Goal: Information Seeking & Learning: Compare options

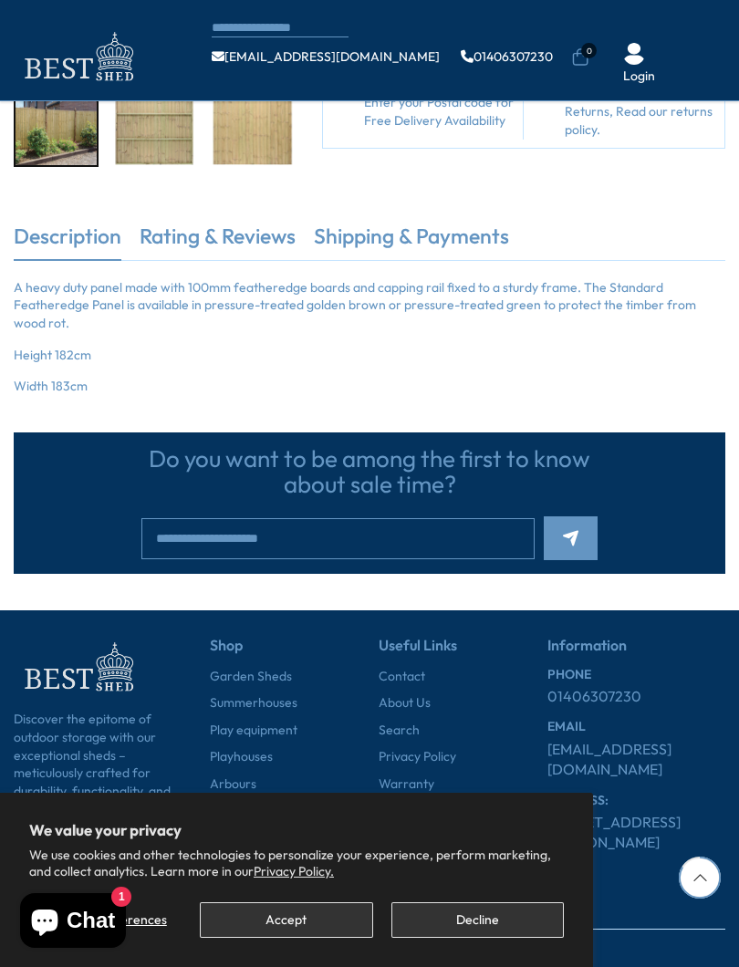
scroll to position [406, 0]
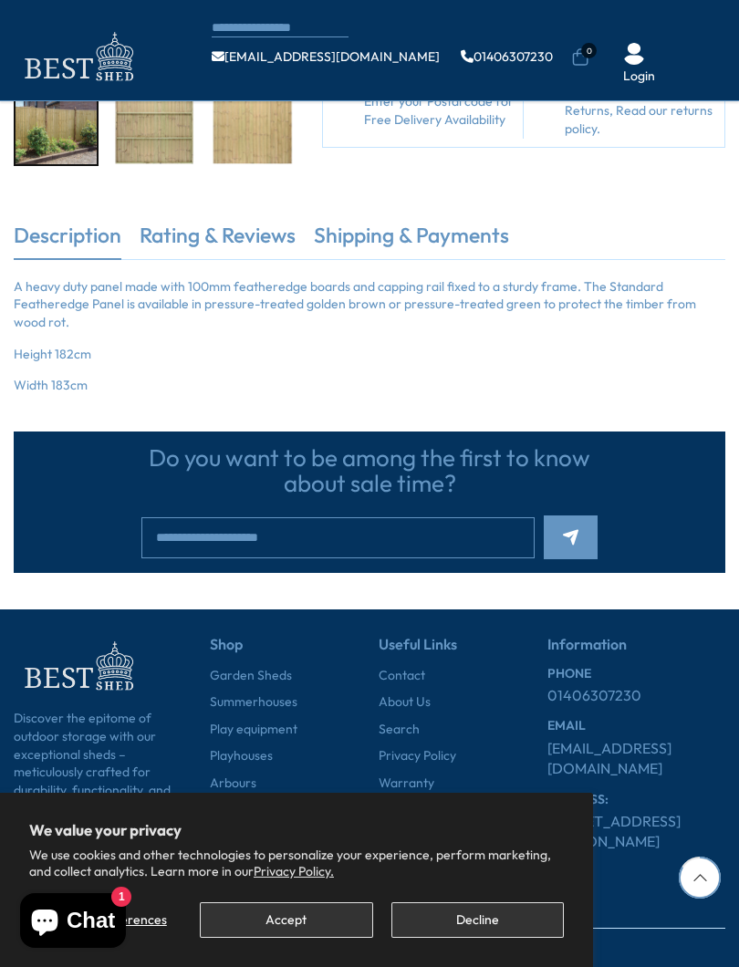
click at [467, 864] on button "Decline" at bounding box center [478, 921] width 172 height 36
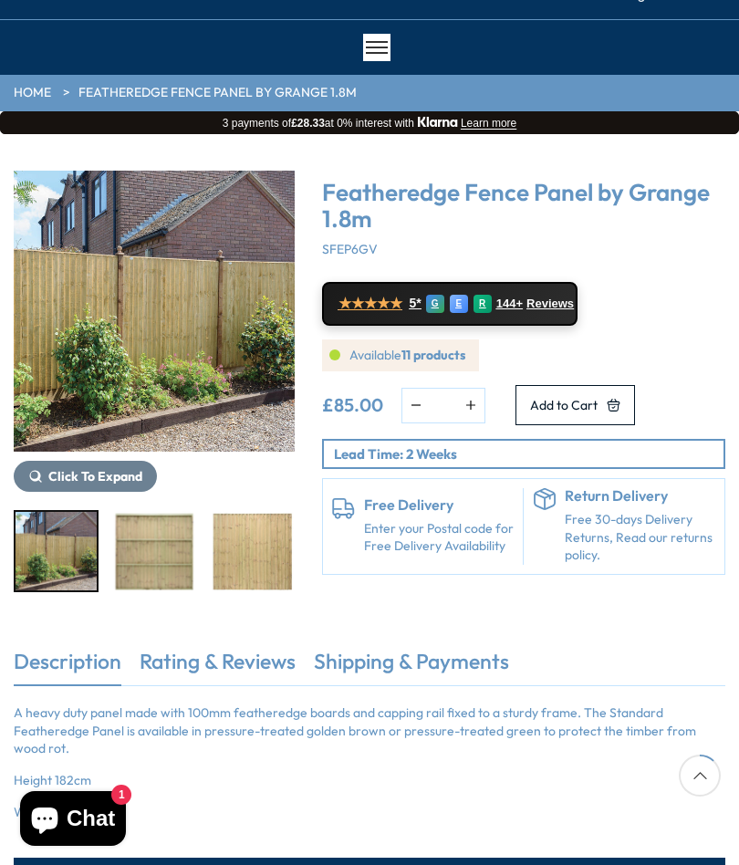
scroll to position [80, 0]
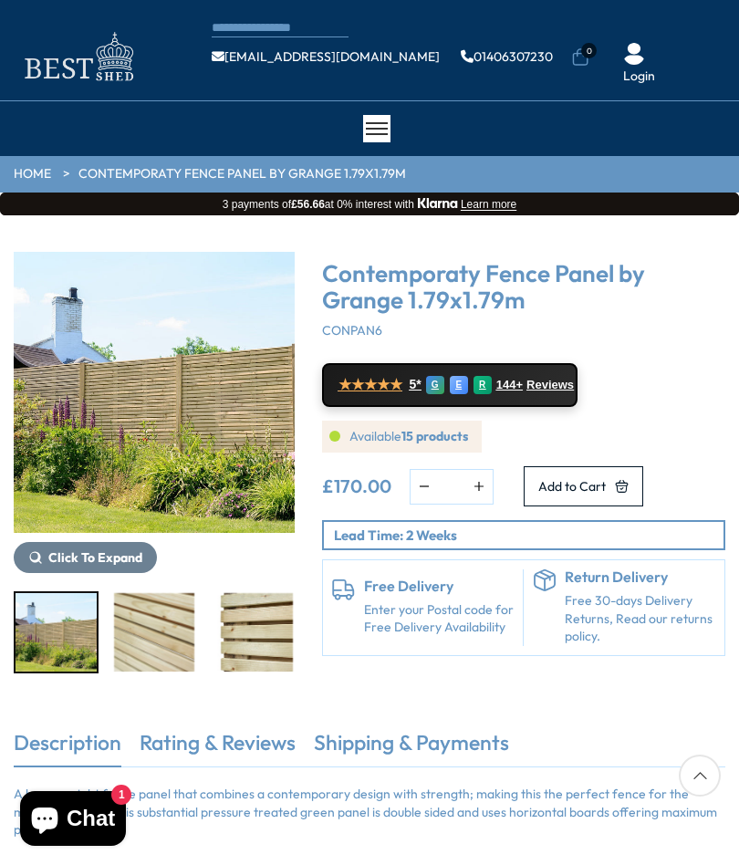
click at [167, 403] on img "1 / 5" at bounding box center [154, 392] width 281 height 281
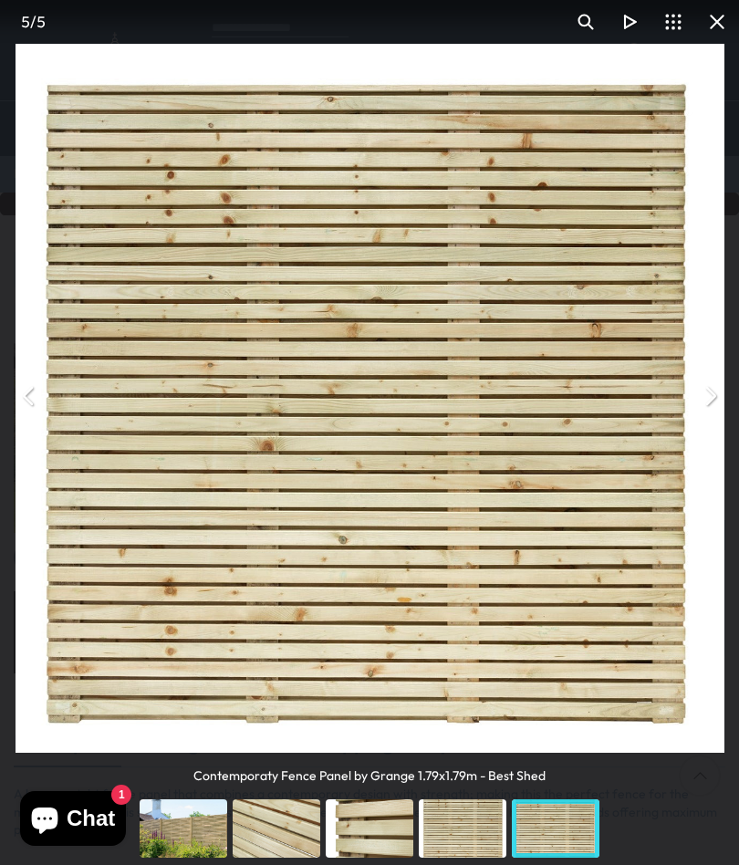
click at [708, 26] on button "You can close this modal content with the ESC key" at bounding box center [717, 22] width 44 height 44
